Goal: Information Seeking & Learning: Understand process/instructions

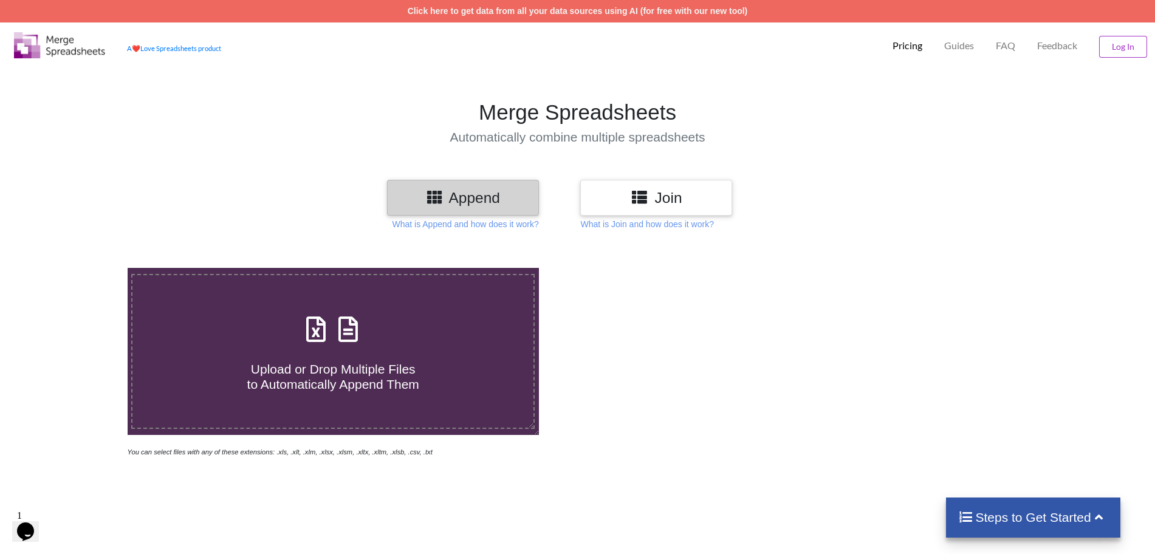
click at [640, 193] on icon at bounding box center [640, 196] width 18 height 15
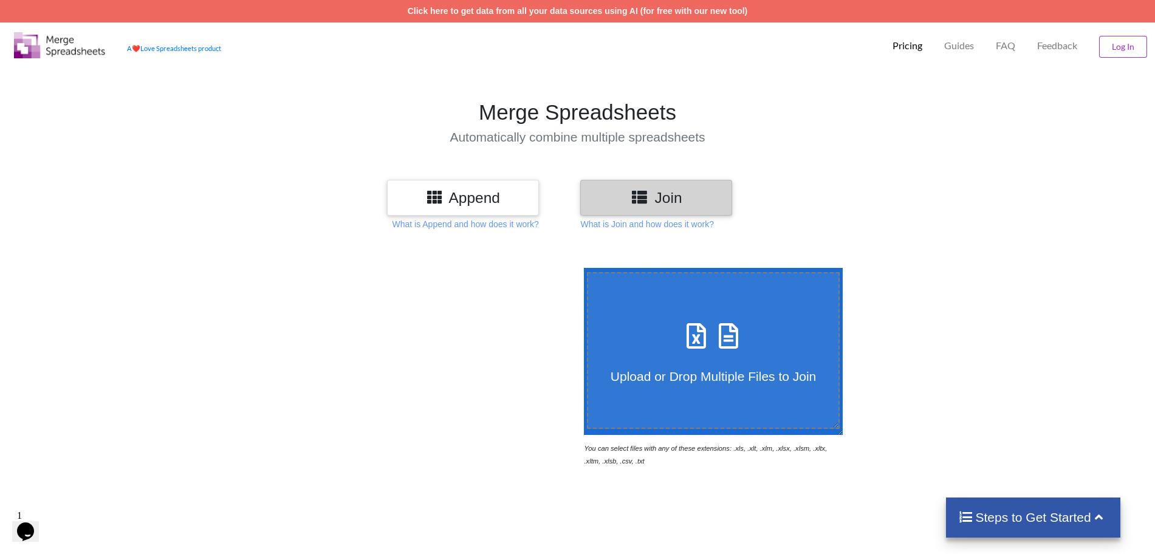
click at [518, 182] on div "Append" at bounding box center [463, 198] width 152 height 36
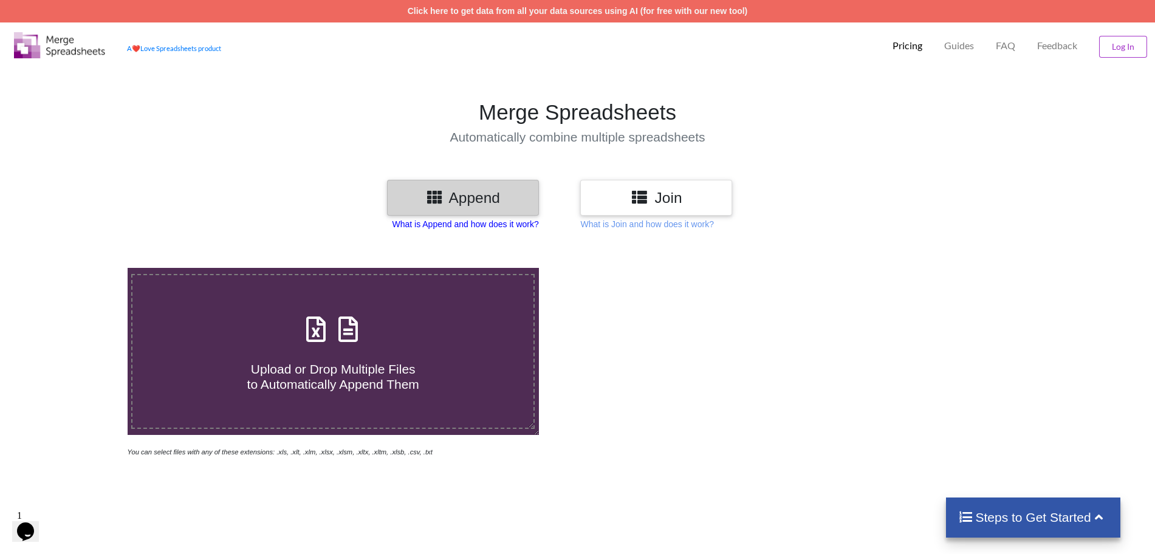
click at [521, 221] on p "What is Append and how does it work?" at bounding box center [465, 224] width 146 height 12
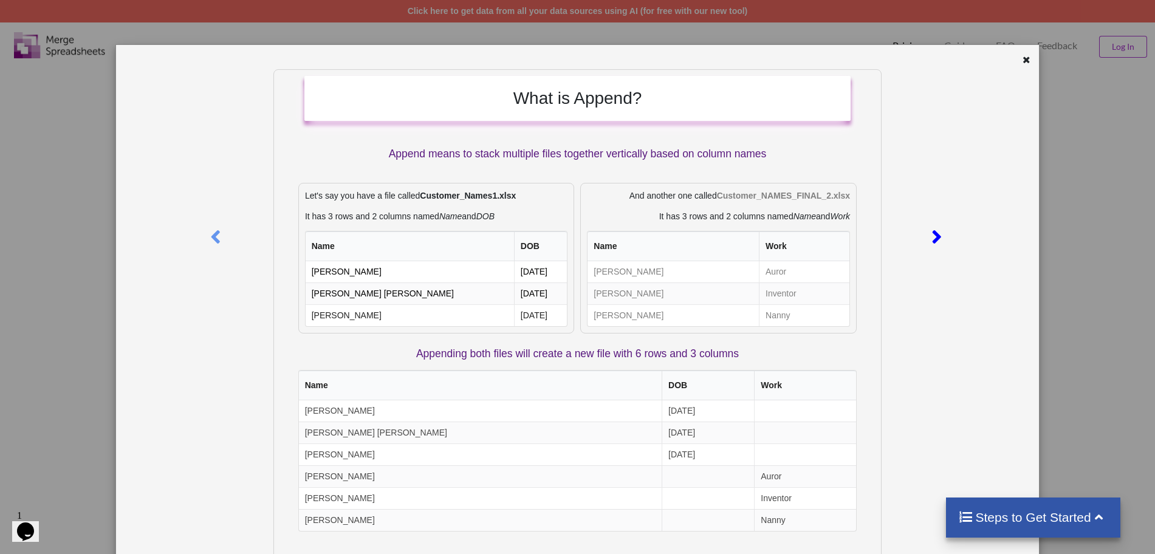
click at [935, 236] on icon at bounding box center [937, 231] width 25 height 21
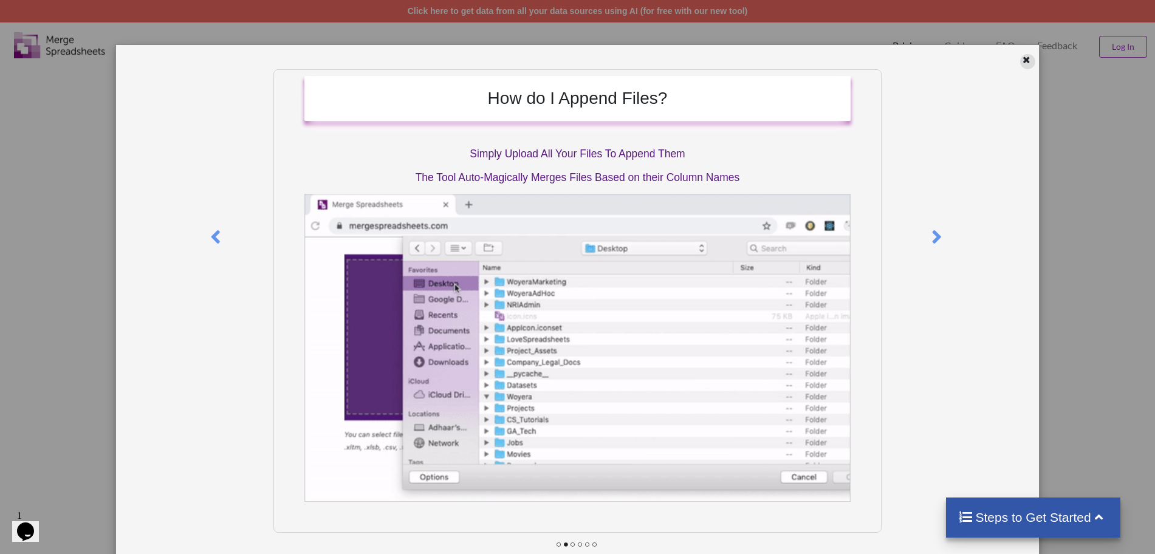
click at [1020, 63] on div at bounding box center [1027, 61] width 15 height 15
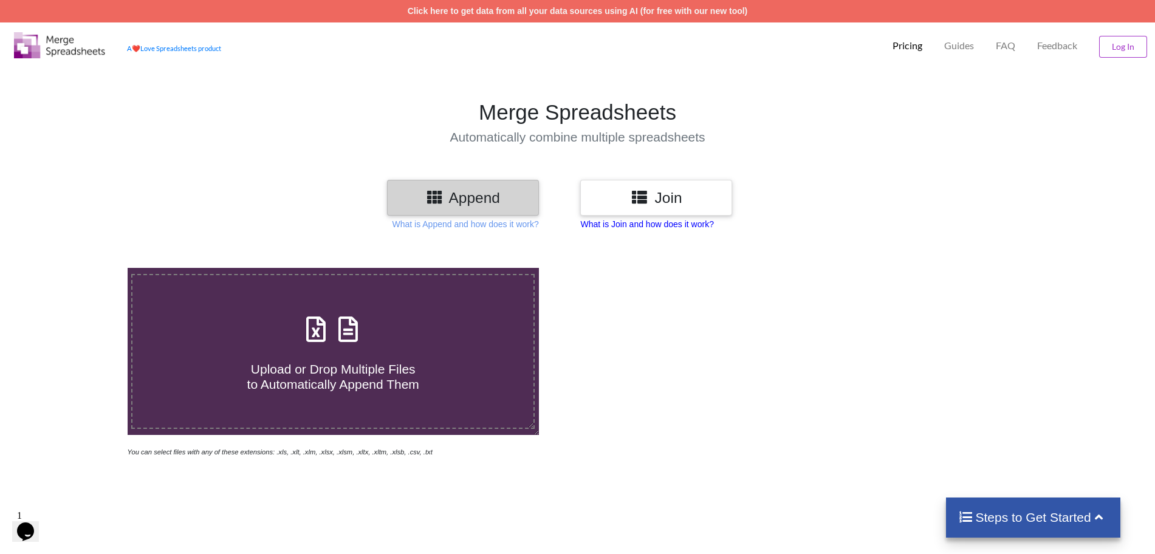
click at [631, 227] on p "What is Join and how does it work?" at bounding box center [646, 224] width 133 height 12
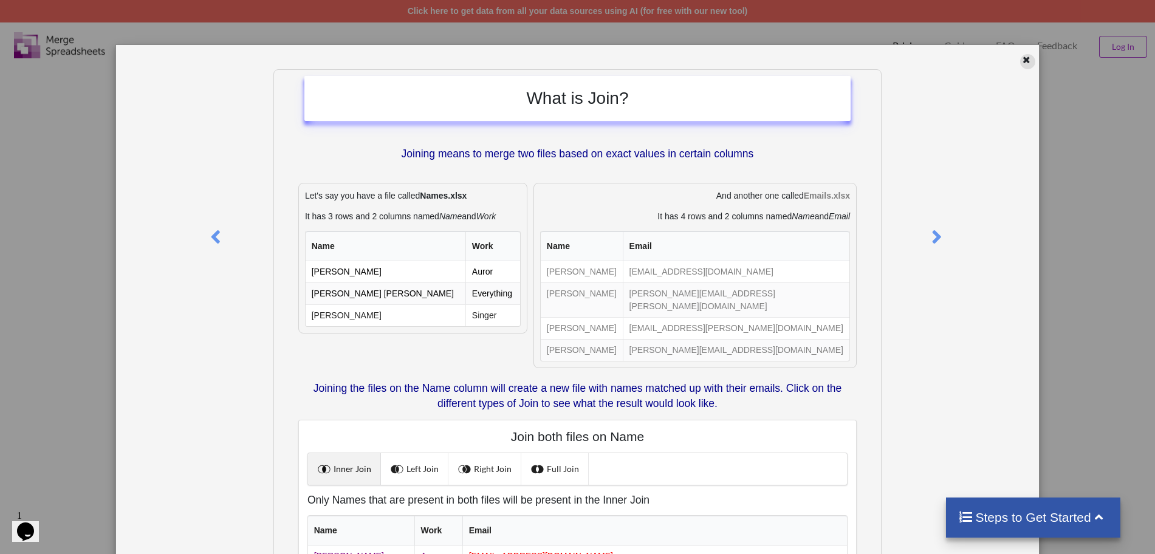
click at [1021, 63] on icon at bounding box center [1026, 58] width 10 height 9
